Goal: Complete application form: Complete application form

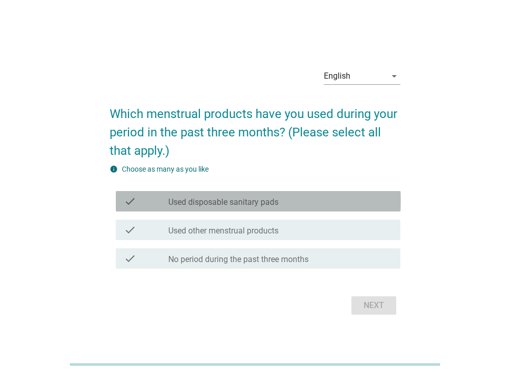
click at [273, 199] on label "Used disposable sanitary pads" at bounding box center [223, 202] width 110 height 10
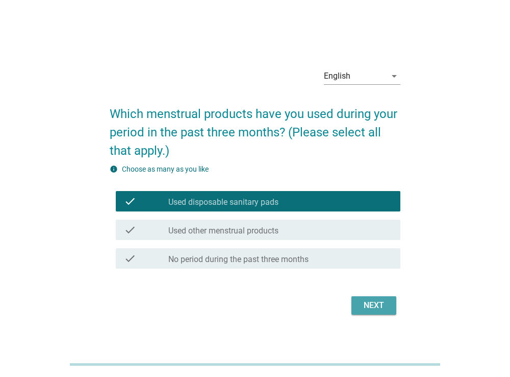
click at [373, 305] on div "Next" at bounding box center [374, 305] width 29 height 12
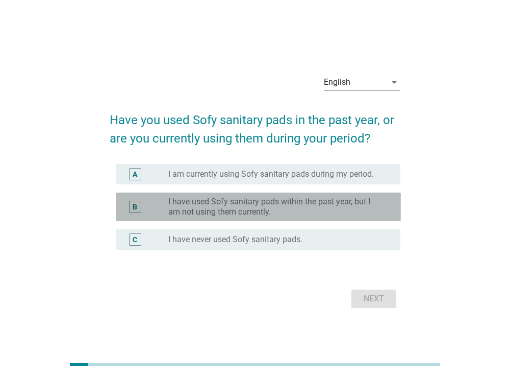
click at [350, 200] on label "I have used Sofy sanitary pads within the past year, but I am not using them cu…" at bounding box center [276, 206] width 216 height 20
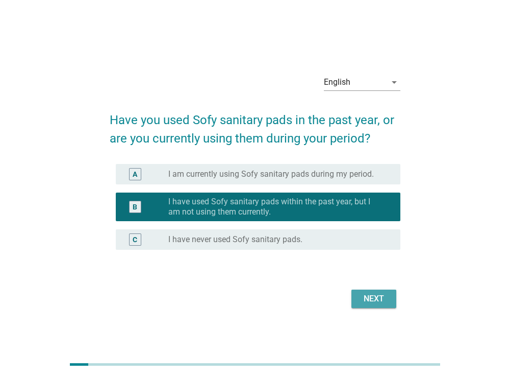
click at [376, 302] on div "Next" at bounding box center [374, 298] width 29 height 12
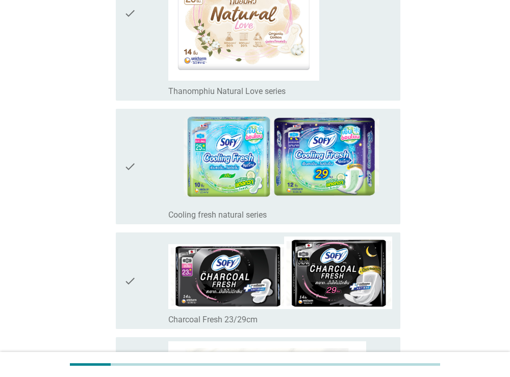
scroll to position [2367, 0]
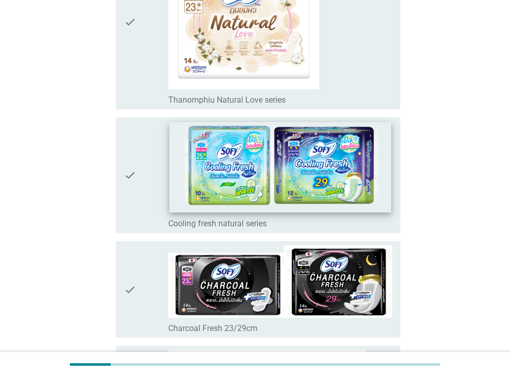
click at [370, 191] on img at bounding box center [280, 166] width 221 height 90
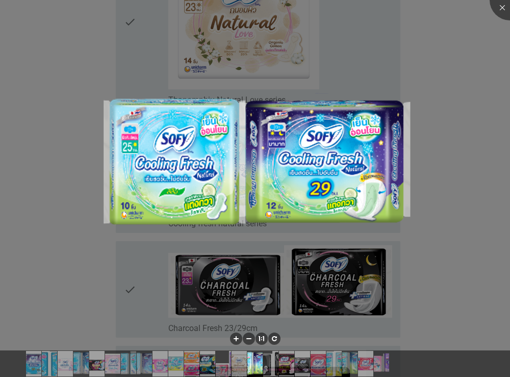
click at [464, 177] on div at bounding box center [255, 188] width 510 height 377
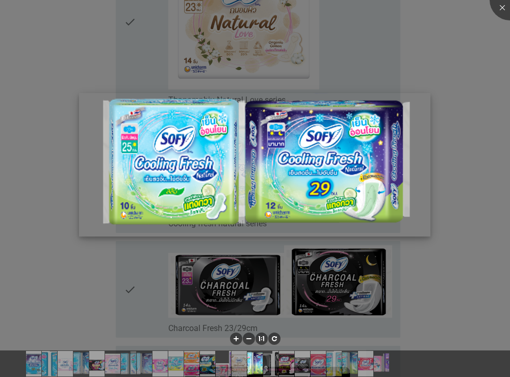
click at [234, 202] on img at bounding box center [255, 164] width 352 height 143
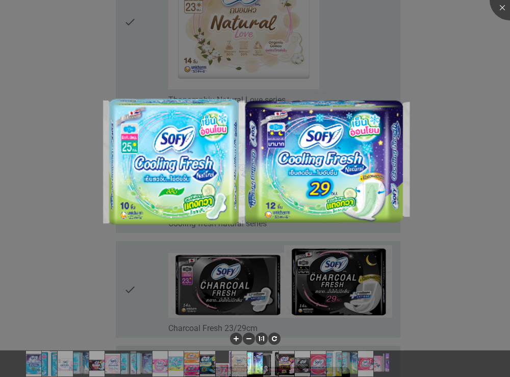
click at [50, 210] on div at bounding box center [255, 188] width 510 height 377
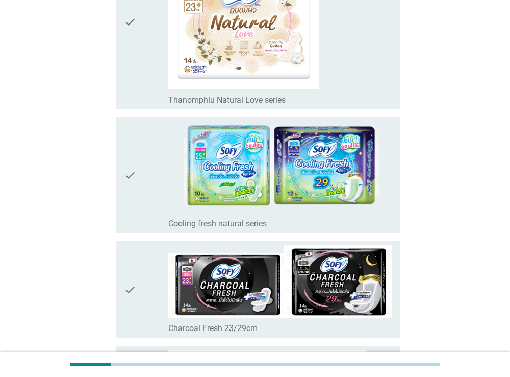
click at [154, 216] on div "check" at bounding box center [146, 174] width 45 height 107
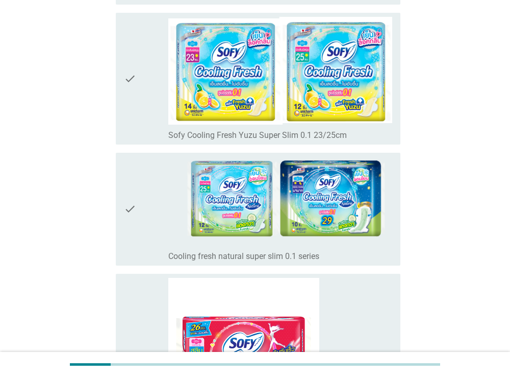
scroll to position [3598, 0]
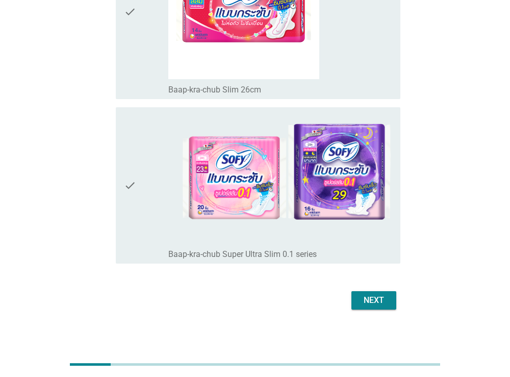
click at [371, 297] on div "Next" at bounding box center [374, 300] width 29 height 12
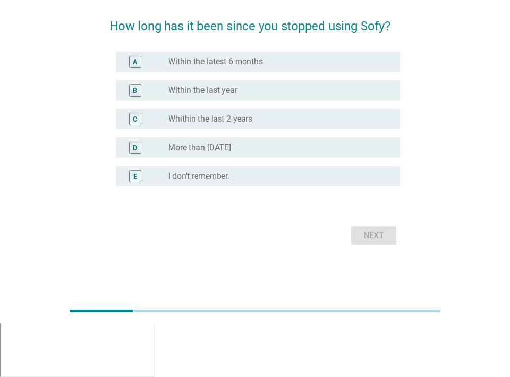
scroll to position [0, 0]
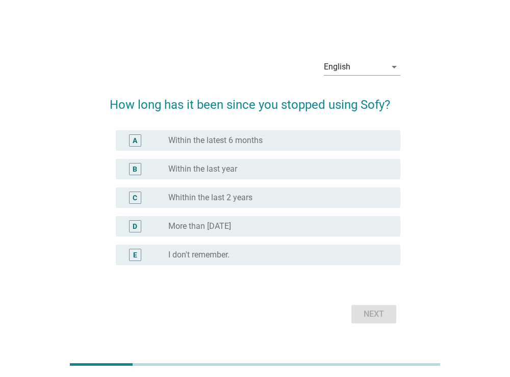
click at [272, 227] on div "radio_button_unchecked More than [DATE]" at bounding box center [276, 226] width 216 height 10
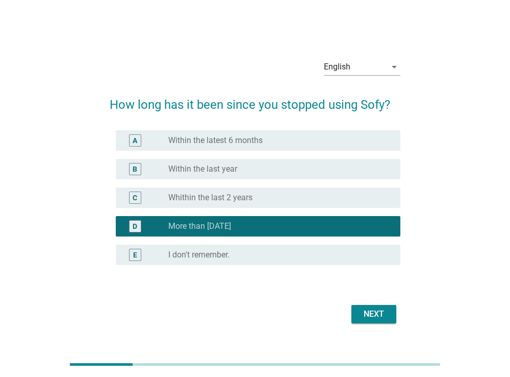
click at [379, 311] on div "Next" at bounding box center [374, 314] width 29 height 12
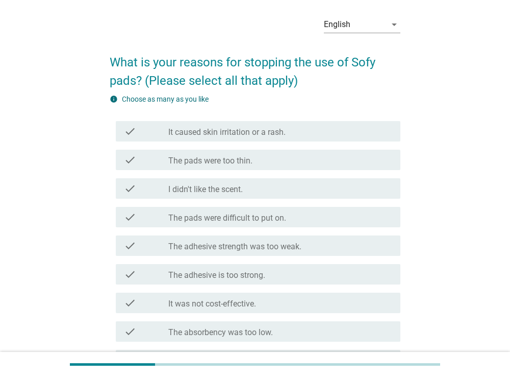
scroll to position [40, 0]
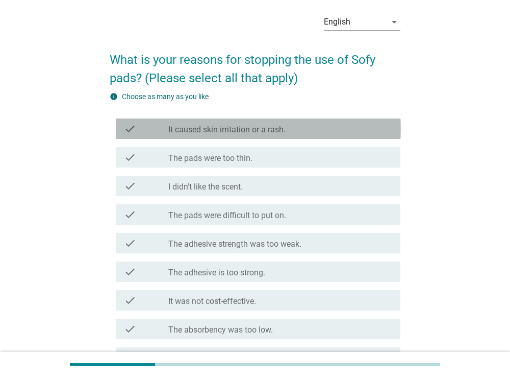
click at [327, 132] on div "check_box_outline_blank It caused skin irritation or a rash." at bounding box center [280, 128] width 224 height 12
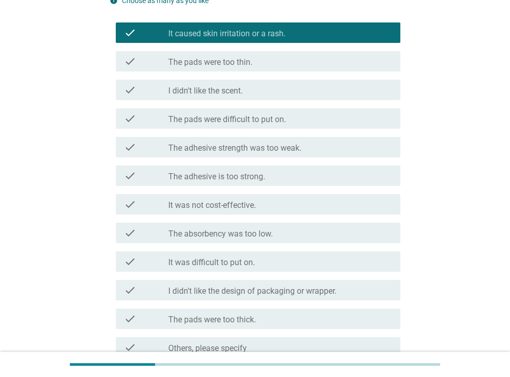
scroll to position [235, 0]
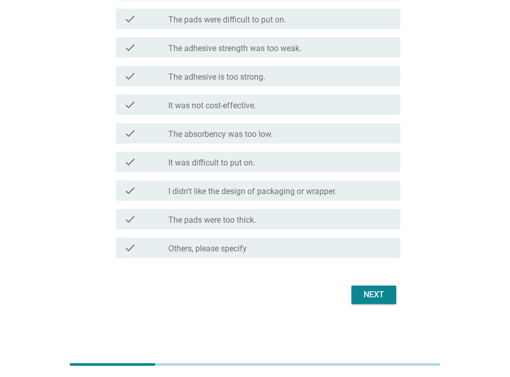
click at [373, 294] on div "Next" at bounding box center [374, 294] width 29 height 12
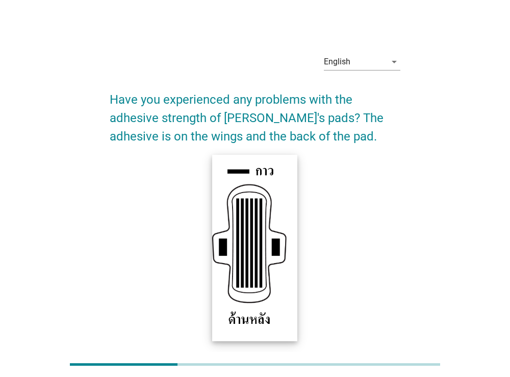
click at [252, 257] on img at bounding box center [255, 247] width 86 height 186
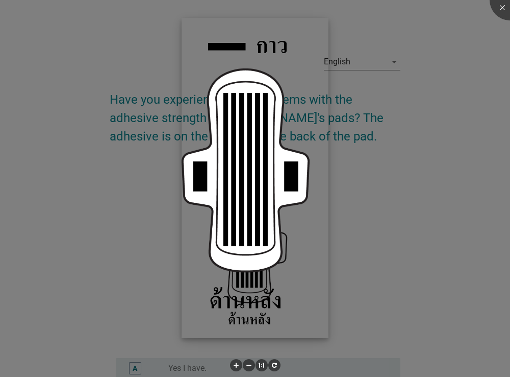
click at [250, 239] on img at bounding box center [255, 178] width 147 height 320
click at [255, 298] on img at bounding box center [255, 178] width 147 height 320
click at [432, 275] on div at bounding box center [255, 188] width 510 height 377
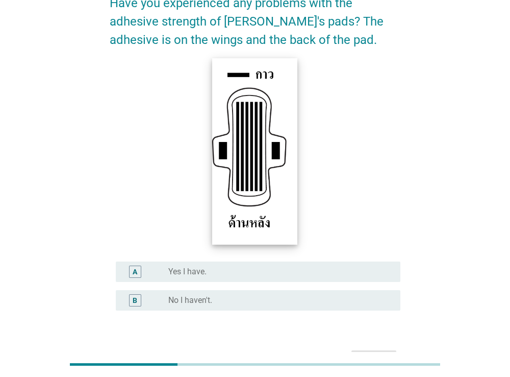
scroll to position [97, 0]
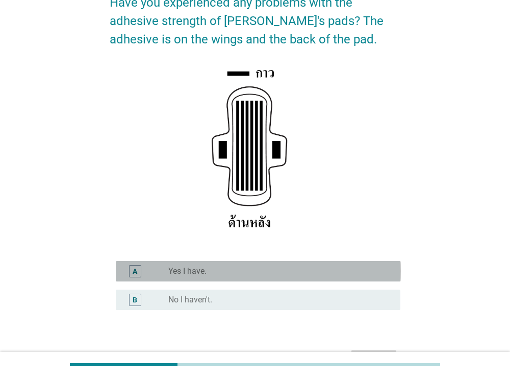
click at [247, 269] on div "radio_button_unchecked Yes I have." at bounding box center [276, 271] width 216 height 10
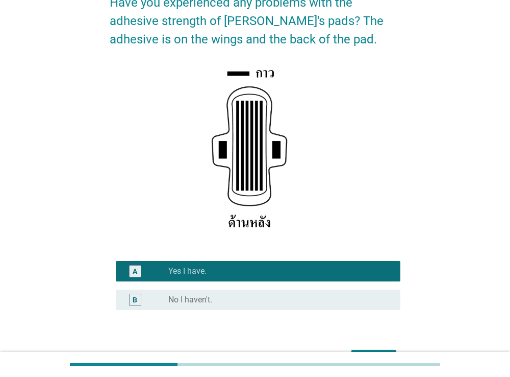
scroll to position [162, 0]
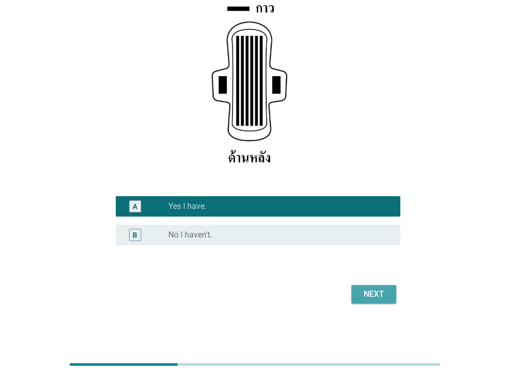
click at [376, 298] on div "Next" at bounding box center [374, 294] width 29 height 12
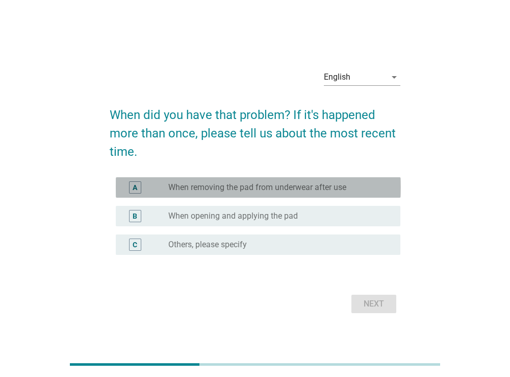
click at [357, 187] on div "radio_button_unchecked When removing the pad from underwear after use" at bounding box center [276, 187] width 216 height 10
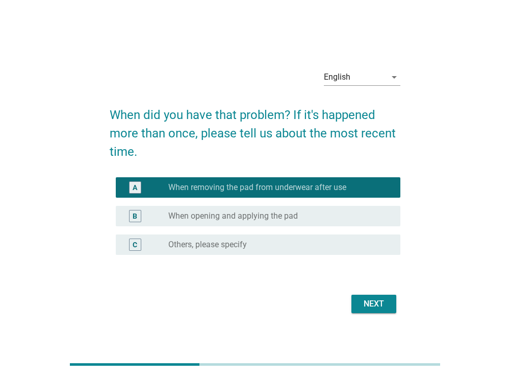
click at [377, 308] on div "Next" at bounding box center [374, 304] width 29 height 12
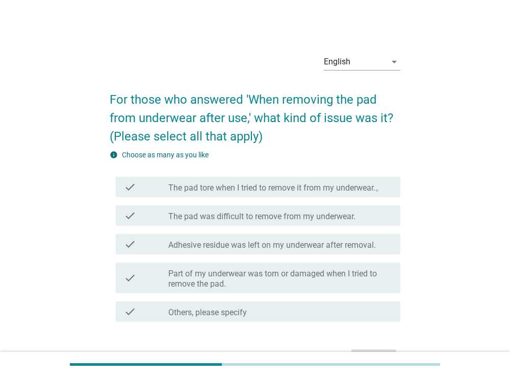
click at [311, 245] on label "Adhesive residue was left on my underwear after removal." at bounding box center [272, 245] width 208 height 10
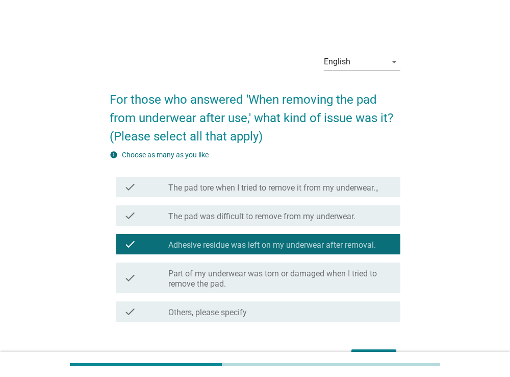
scroll to position [64, 0]
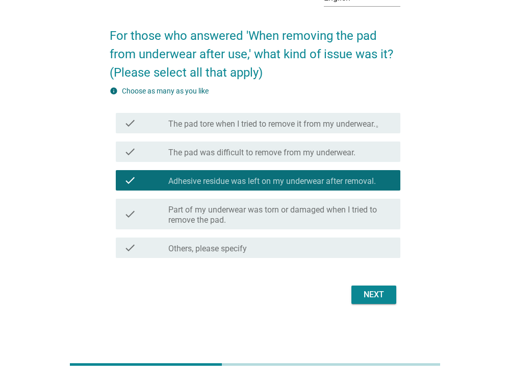
click at [360, 294] on div "Next" at bounding box center [374, 294] width 29 height 12
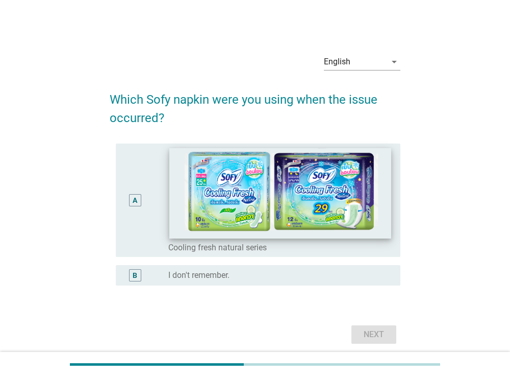
click at [326, 178] on img at bounding box center [280, 192] width 221 height 90
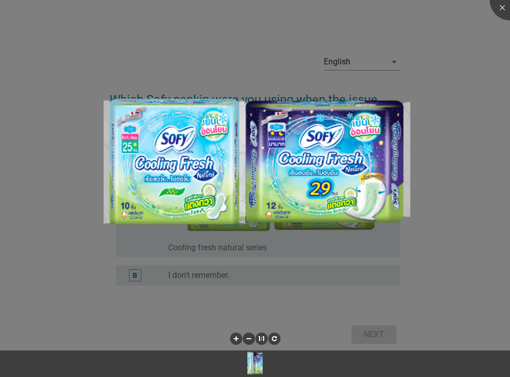
click at [415, 265] on div at bounding box center [255, 188] width 510 height 377
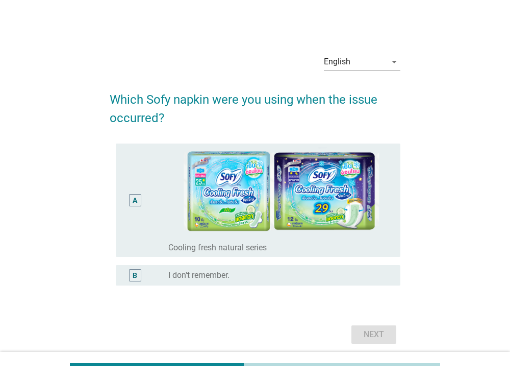
click at [134, 199] on div "A" at bounding box center [135, 199] width 5 height 11
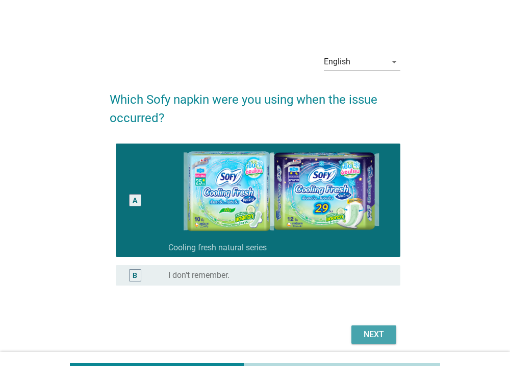
click at [368, 335] on div "Next" at bounding box center [374, 334] width 29 height 12
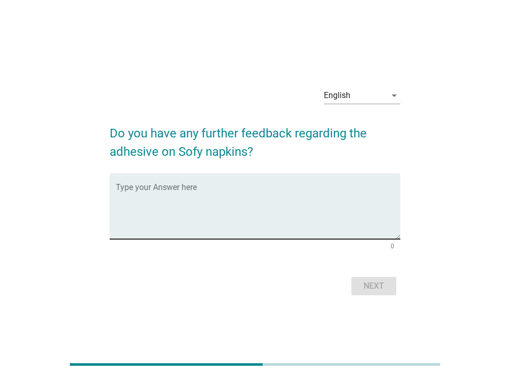
click at [315, 216] on textarea "Type your Answer here" at bounding box center [258, 212] width 285 height 54
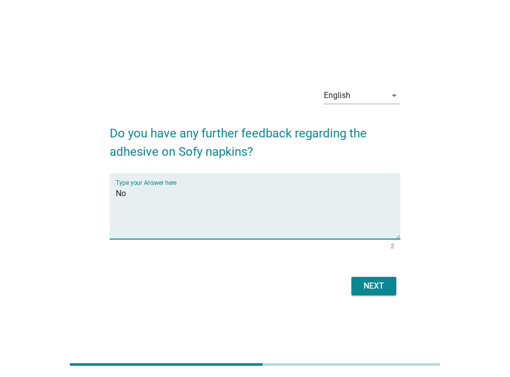
type textarea "No"
click at [367, 280] on div "Next" at bounding box center [374, 286] width 29 height 12
